Goal: Check status: Check status

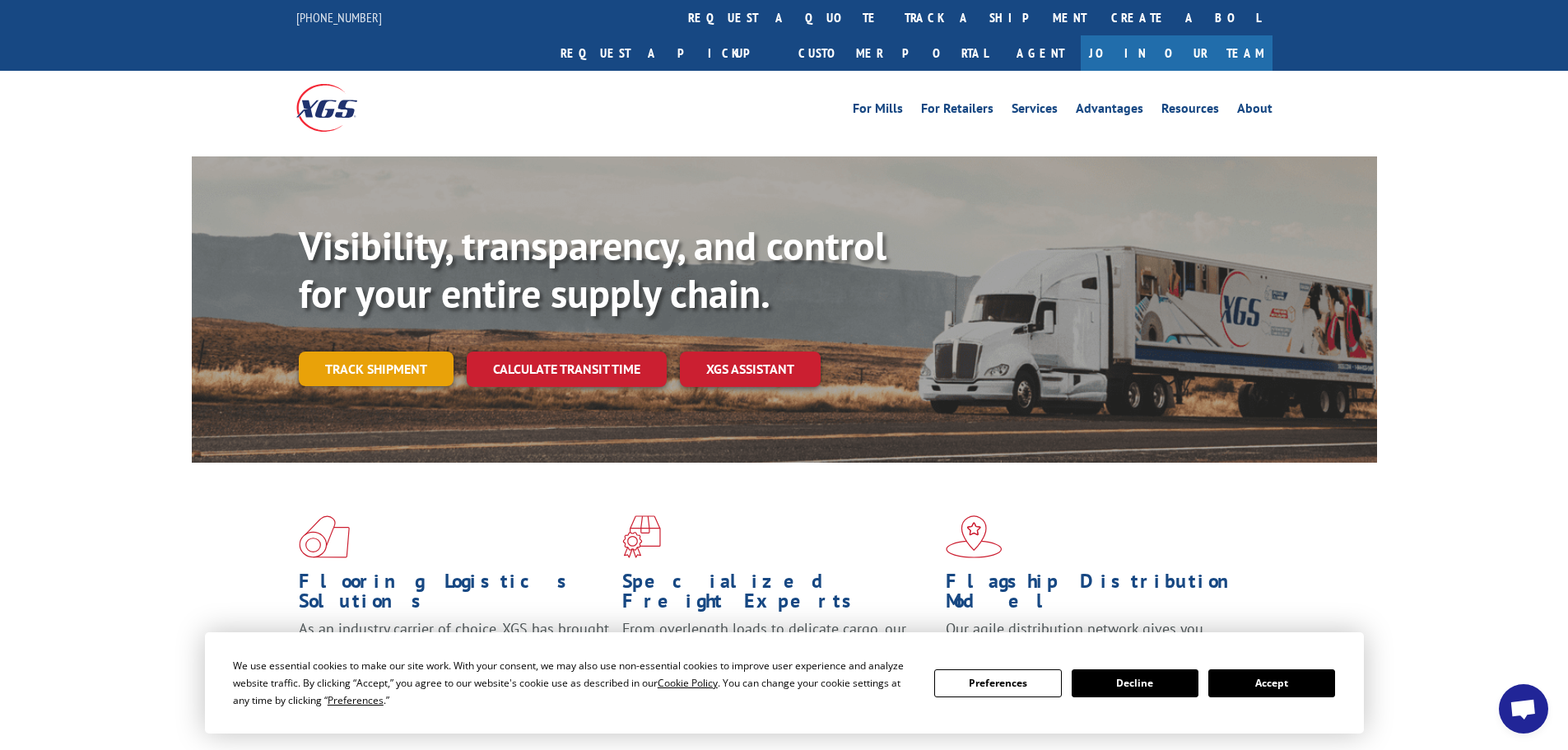
click at [386, 351] on link "Track shipment" at bounding box center [376, 368] width 155 height 34
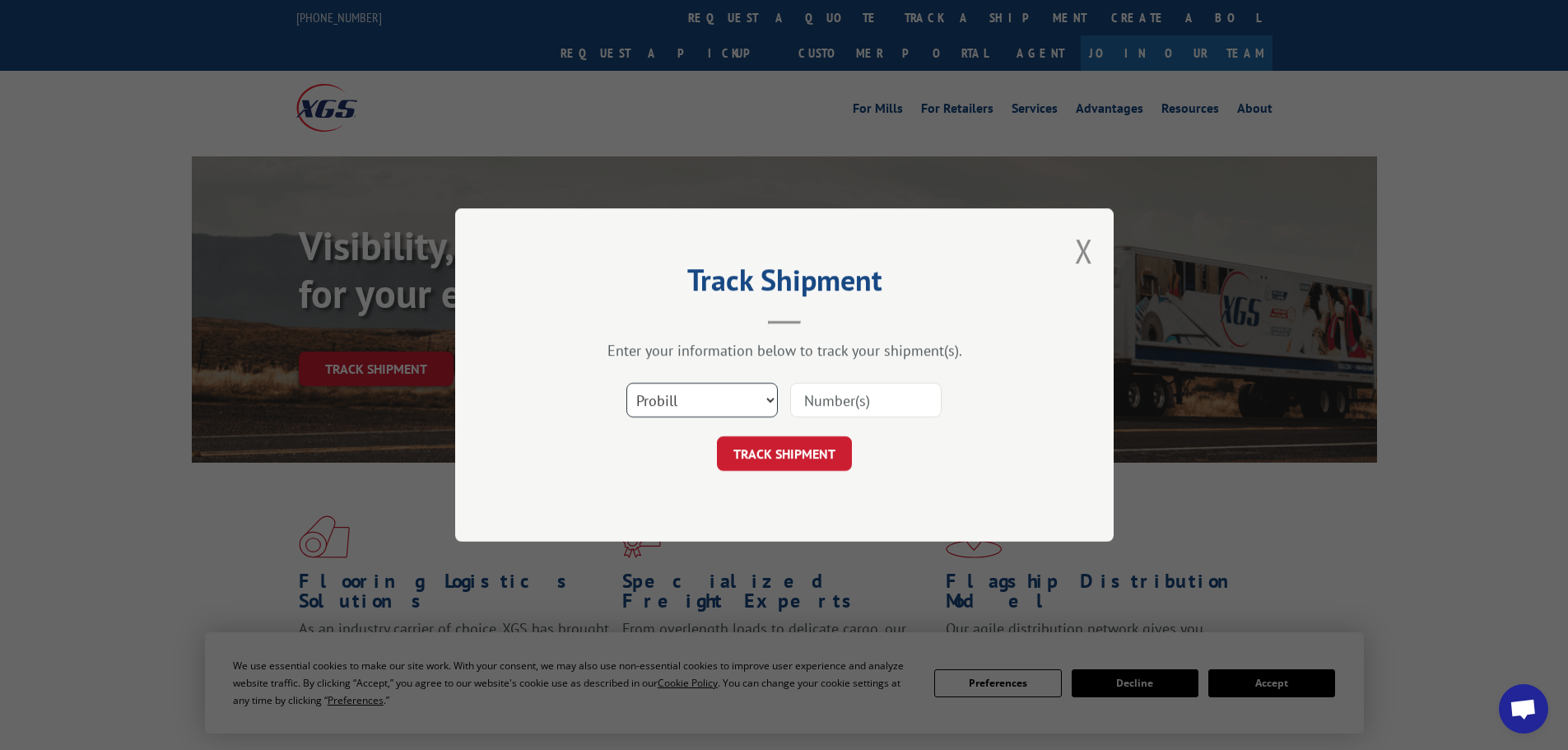
click at [666, 402] on select "Select category... Probill BOL PO" at bounding box center [702, 400] width 151 height 34
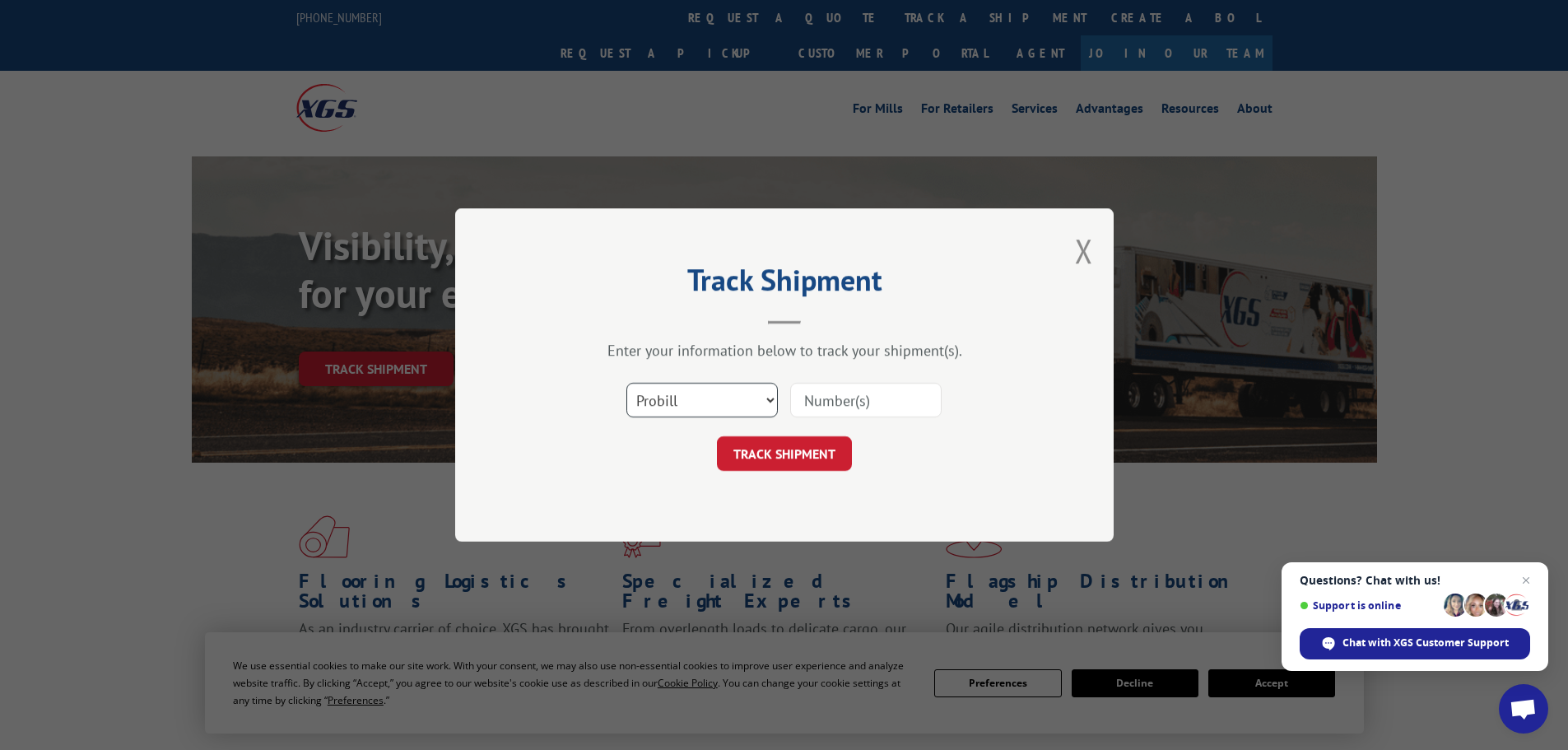
select select "po"
click at [627, 383] on select "Select category... Probill BOL PO" at bounding box center [702, 400] width 151 height 34
paste input "29522346"
type input "29522346"
click at [816, 448] on button "TRACK SHIPMENT" at bounding box center [784, 453] width 135 height 34
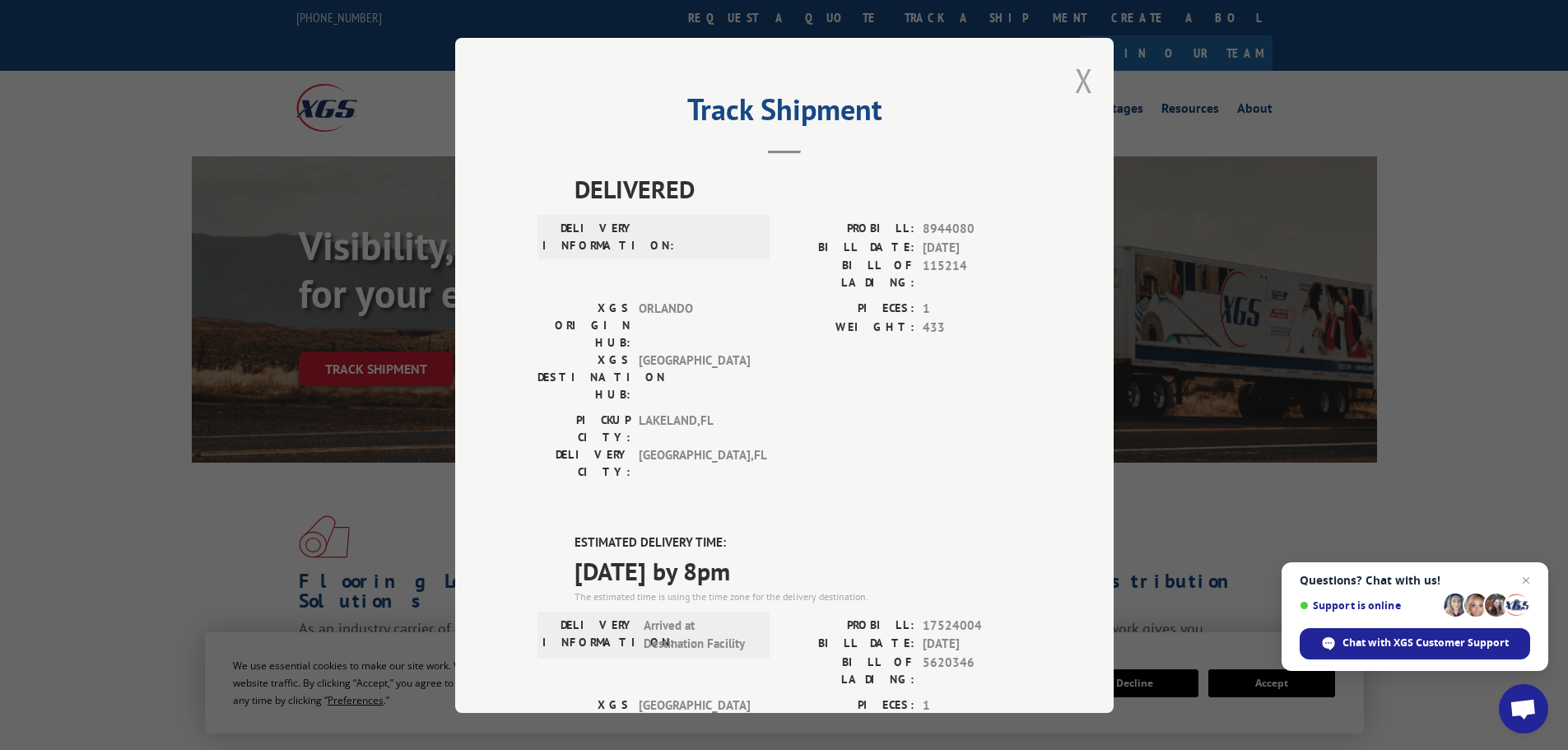
drag, startPoint x: 1075, startPoint y: 74, endPoint x: 894, endPoint y: 49, distance: 182.7
click at [1074, 74] on button "Close modal" at bounding box center [1083, 80] width 18 height 44
